Goal: Task Accomplishment & Management: Manage account settings

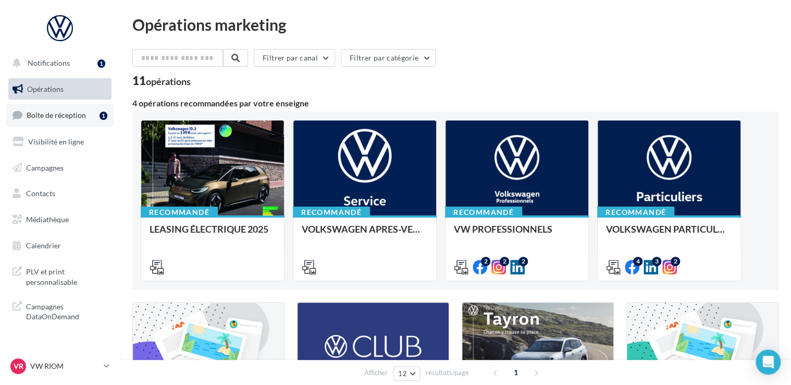
click at [71, 113] on span "Boîte de réception" at bounding box center [56, 115] width 59 height 9
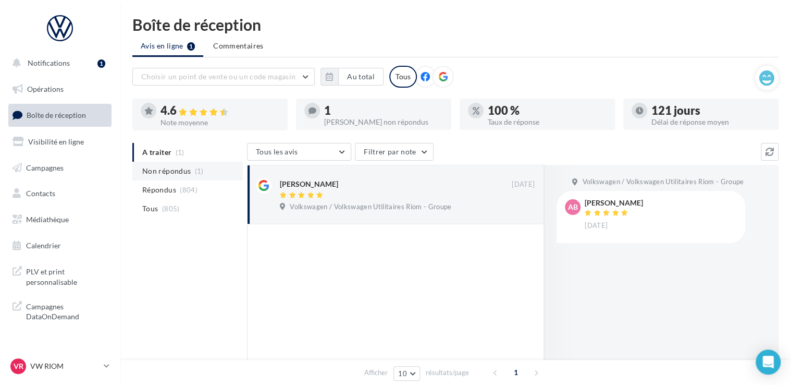
click at [184, 168] on span "Non répondus" at bounding box center [166, 171] width 48 height 10
click at [33, 373] on div "VR VW RIOM vw-rio-mac" at bounding box center [54, 366] width 89 height 16
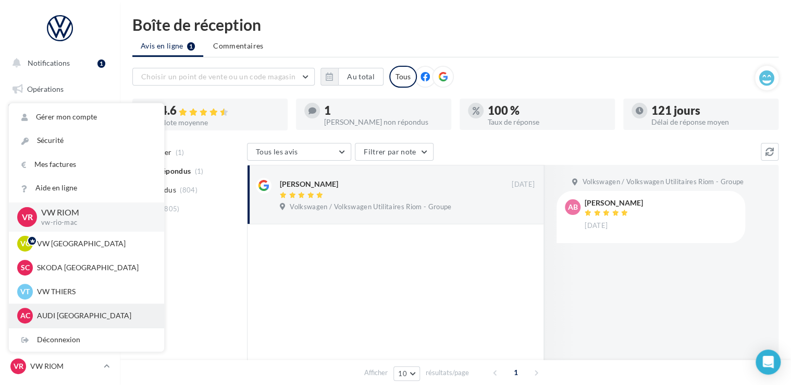
click at [59, 310] on div "AC AUDI CLERMONT FERRAND audi-cler-cha" at bounding box center [86, 316] width 139 height 16
